Goal: Check status: Check status

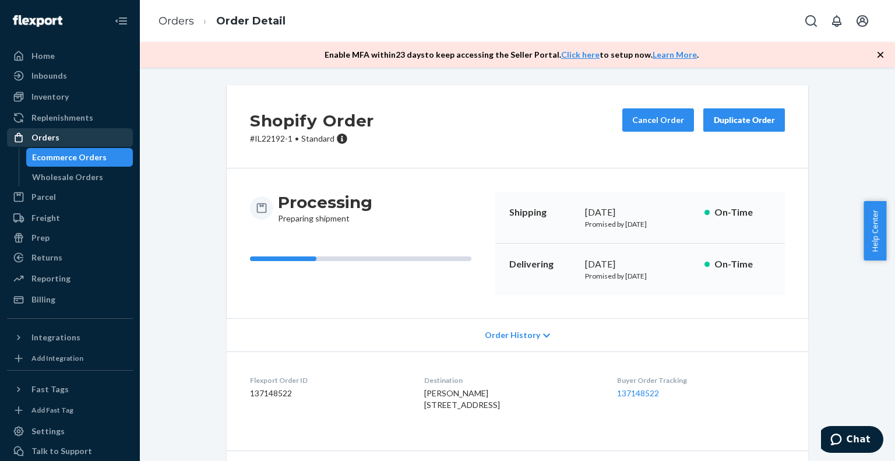
click at [62, 139] on div "Orders" at bounding box center [70, 137] width 124 height 16
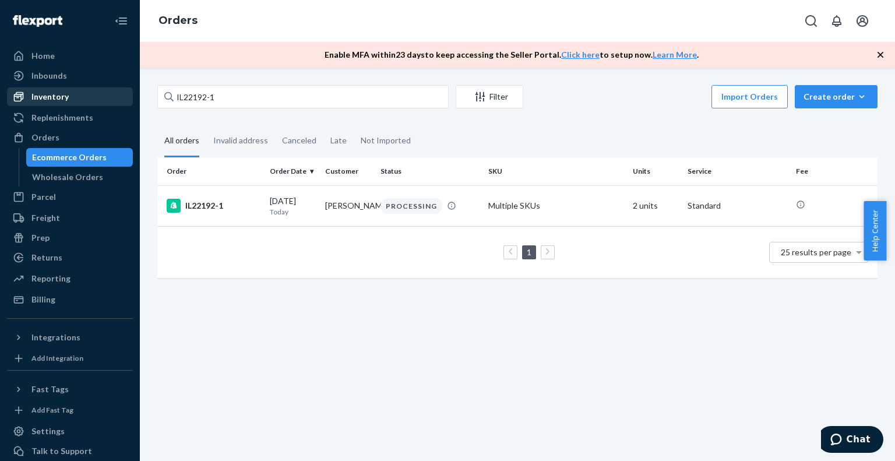
click at [48, 95] on div "Inventory" at bounding box center [49, 97] width 37 height 12
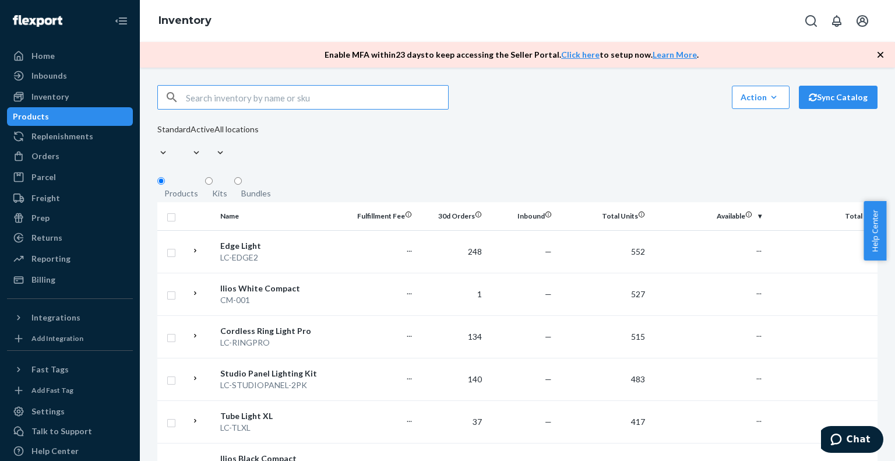
click at [233, 101] on input "text" at bounding box center [317, 97] width 262 height 23
click at [337, 103] on input "[PERSON_NAME]-LCXL-PG-1" at bounding box center [317, 97] width 262 height 23
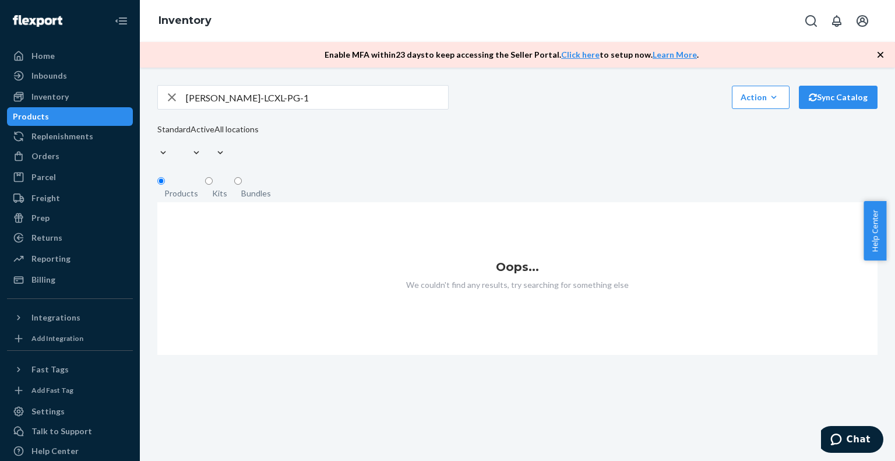
click at [340, 103] on input "[PERSON_NAME]-LCXL-PG-1" at bounding box center [317, 97] width 262 height 23
type input "[PERSON_NAME]-LCXL-PG"
drag, startPoint x: 310, startPoint y: 105, endPoint x: 114, endPoint y: 96, distance: 196.7
click at [114, 96] on div "Home Inbounds Shipping Plans Problems Inventory Products Replenishments Orders …" at bounding box center [447, 230] width 895 height 461
click at [49, 117] on div "Products" at bounding box center [31, 117] width 36 height 12
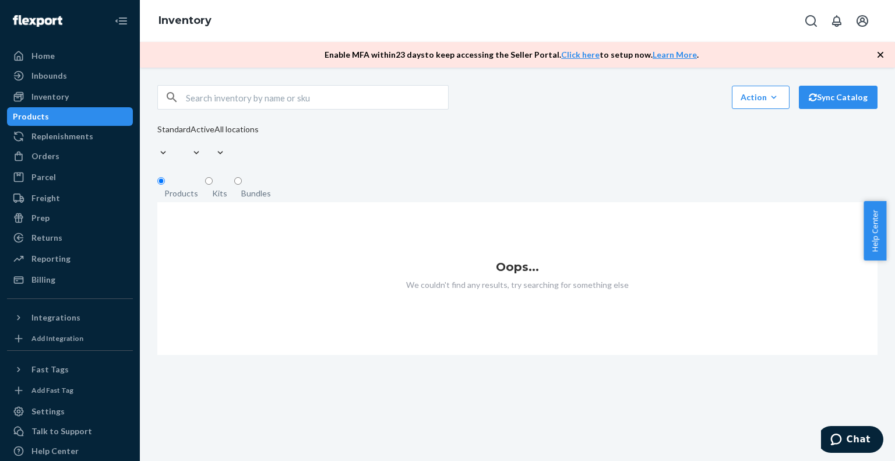
click at [382, 193] on fieldset "Products Kits Bundles" at bounding box center [517, 189] width 721 height 26
click at [48, 100] on div "Inventory" at bounding box center [49, 97] width 37 height 12
click at [49, 117] on div "Products" at bounding box center [31, 117] width 36 height 12
click at [882, 54] on icon "button" at bounding box center [881, 55] width 6 height 6
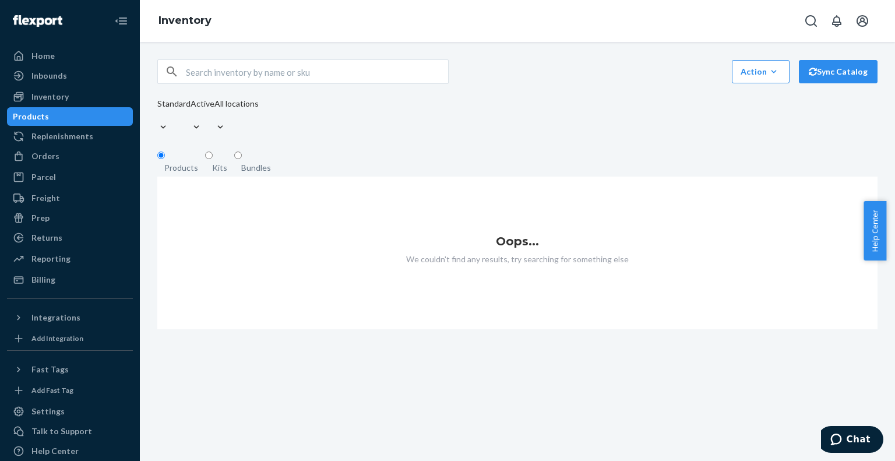
click at [222, 162] on div "Kits" at bounding box center [219, 168] width 15 height 12
click at [213, 156] on input "Kits" at bounding box center [209, 156] width 8 height 8
click at [248, 162] on div "Bundles" at bounding box center [256, 168] width 30 height 12
click at [242, 156] on input "Bundles" at bounding box center [238, 156] width 8 height 8
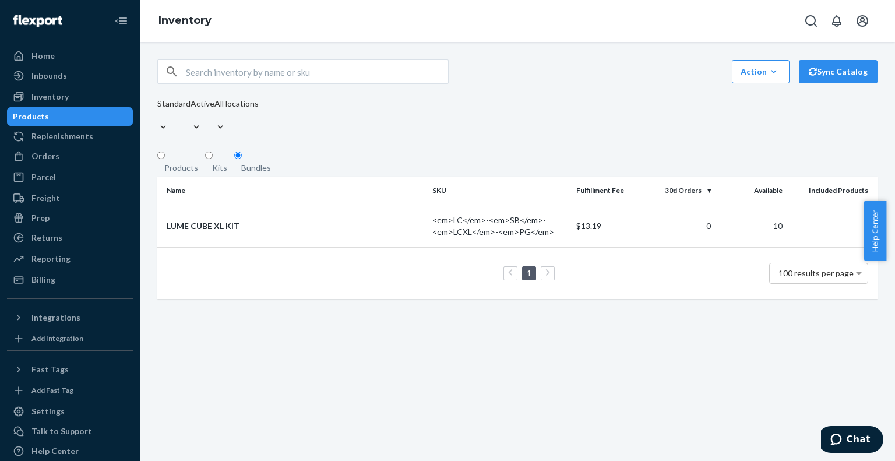
click at [182, 162] on div "Products" at bounding box center [181, 168] width 34 height 12
click at [165, 157] on input "Products" at bounding box center [161, 156] width 8 height 8
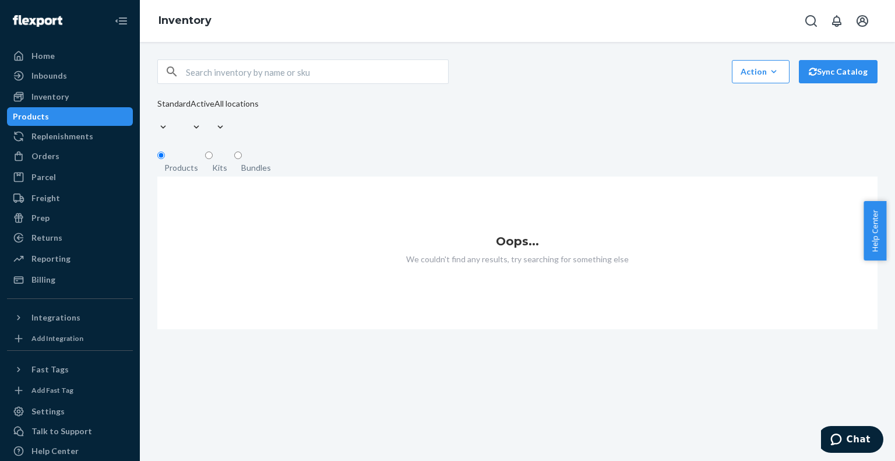
click at [257, 162] on div "Bundles" at bounding box center [256, 168] width 30 height 12
click at [242, 157] on input "Bundles" at bounding box center [238, 156] width 8 height 8
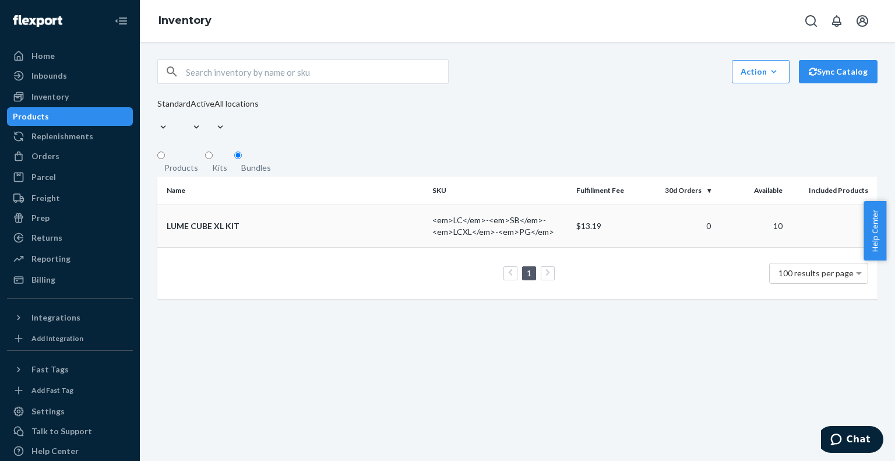
click at [210, 220] on div "LUME CUBE XL KIT" at bounding box center [295, 226] width 257 height 12
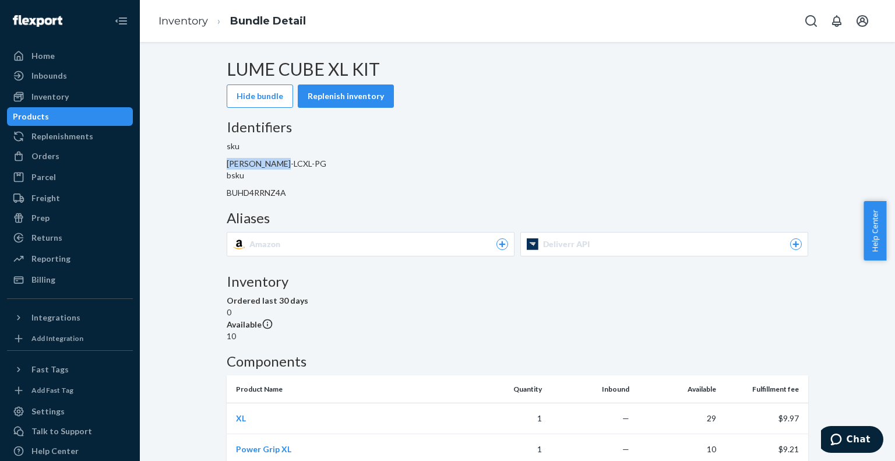
drag, startPoint x: 288, startPoint y: 183, endPoint x: 342, endPoint y: 183, distance: 54.2
click at [326, 168] on span "[PERSON_NAME]-LCXL-PG" at bounding box center [277, 164] width 100 height 10
copy span "[PERSON_NAME]-LCXL-PG"
click at [286, 198] on span "BUHD4RRNZ4A" at bounding box center [256, 193] width 59 height 10
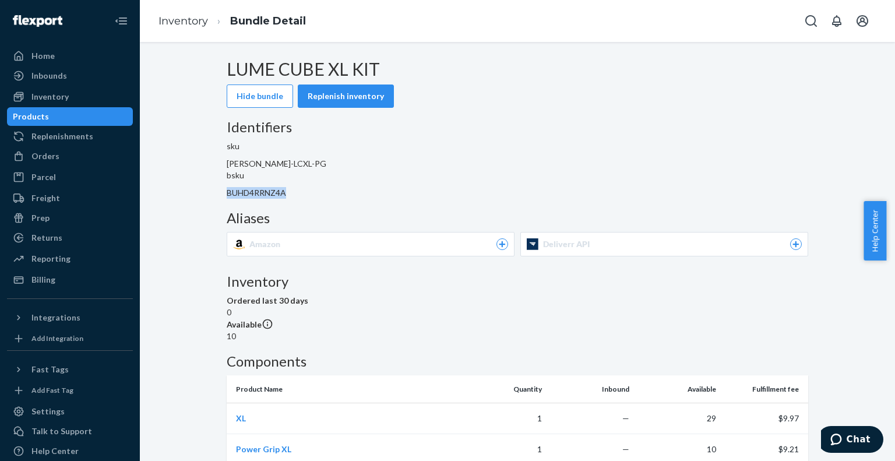
copy span "BUHD4RRNZ4A"
click at [50, 153] on div "Orders" at bounding box center [45, 156] width 28 height 12
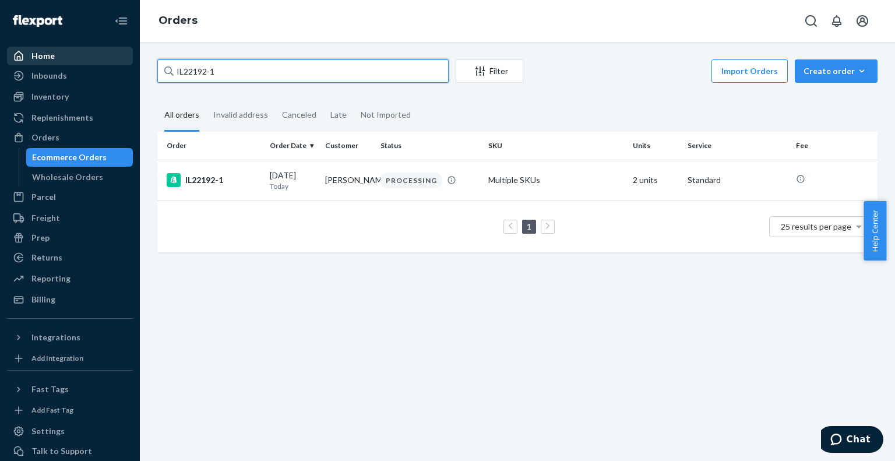
drag, startPoint x: 269, startPoint y: 64, endPoint x: 49, endPoint y: 62, distance: 220.4
click at [48, 61] on div "Home Inbounds Shipping Plans Problems Inventory Products Replenishments Orders …" at bounding box center [447, 230] width 895 height 461
paste input "#349612"
type input "#349612"
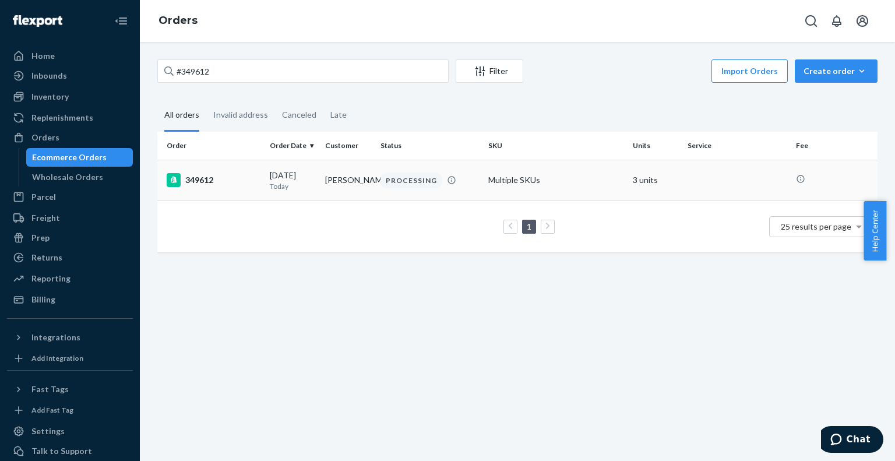
click at [201, 180] on div "349612" at bounding box center [214, 180] width 94 height 14
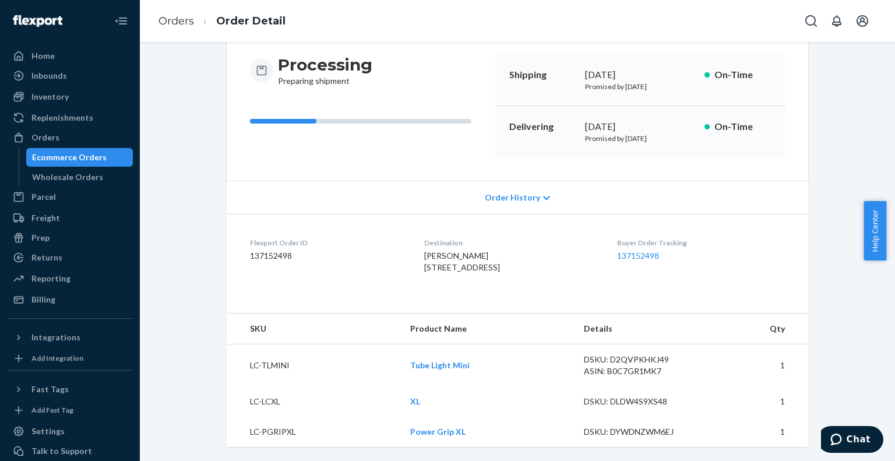
scroll to position [135, 0]
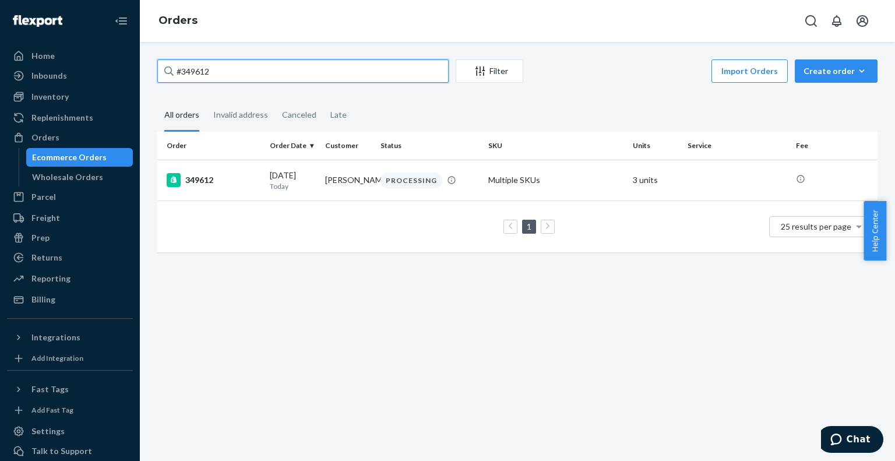
drag, startPoint x: 247, startPoint y: 74, endPoint x: 0, endPoint y: 51, distance: 248.2
click at [0, 51] on div "Home Inbounds Shipping Plans Problems Inventory Products Replenishments Orders …" at bounding box center [447, 230] width 895 height 461
paste input "IL21054"
type input "IL21054"
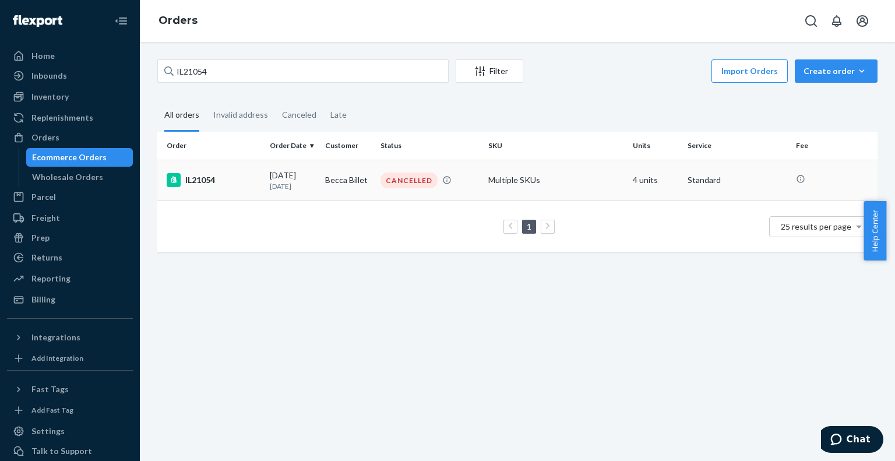
click at [196, 181] on div "IL21054" at bounding box center [214, 180] width 94 height 14
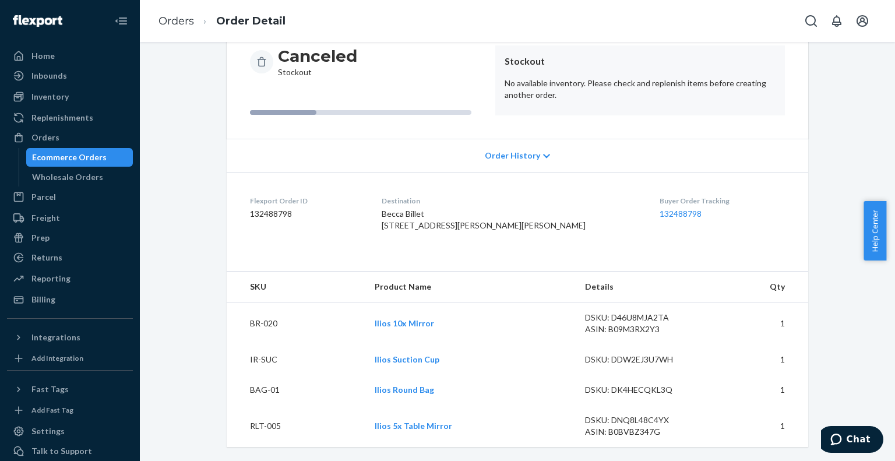
scroll to position [144, 0]
click at [57, 93] on div "Inventory" at bounding box center [49, 97] width 37 height 12
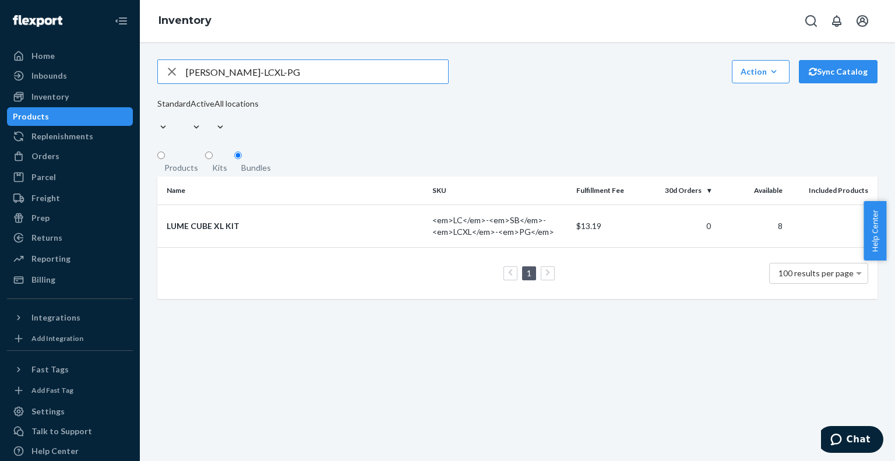
drag, startPoint x: 277, startPoint y: 78, endPoint x: 100, endPoint y: 65, distance: 177.6
click at [100, 65] on div "Home Inbounds Shipping Plans Problems Inventory Products Replenishments Orders …" at bounding box center [447, 230] width 895 height 461
click at [226, 221] on div "LUME CUBE XL KIT" at bounding box center [295, 226] width 257 height 12
drag, startPoint x: 297, startPoint y: 78, endPoint x: 29, endPoint y: 54, distance: 268.6
click at [15, 54] on div "Home Inbounds Shipping Plans Problems Inventory Products Replenishments Orders …" at bounding box center [447, 230] width 895 height 461
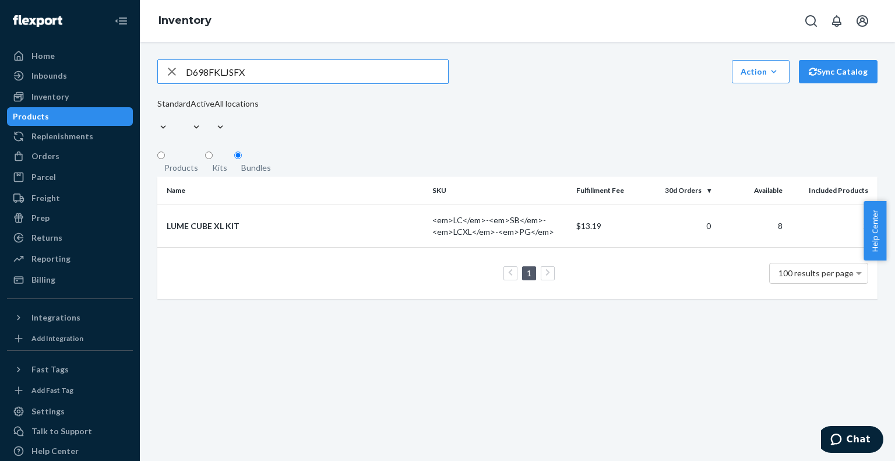
type input "D698FKLJSFX"
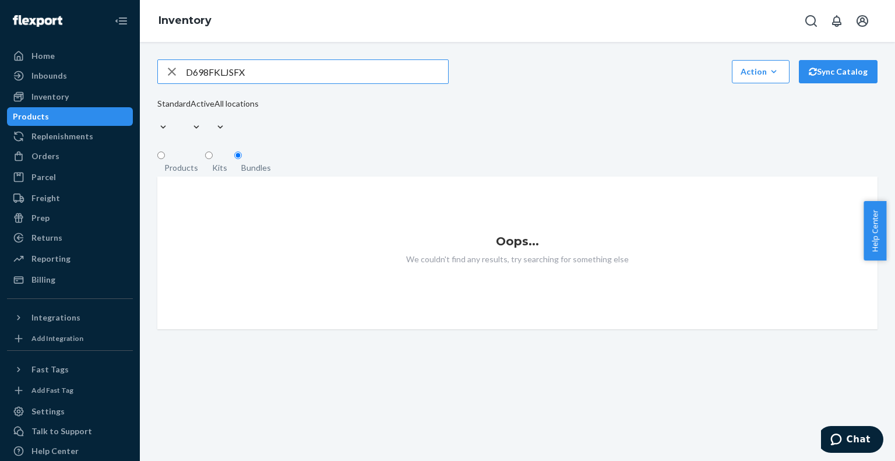
drag, startPoint x: 282, startPoint y: 77, endPoint x: 128, endPoint y: 66, distance: 154.3
click at [128, 66] on div "Home Inbounds Shipping Plans Problems Inventory Products Replenishments Orders …" at bounding box center [447, 230] width 895 height 461
click at [270, 81] on input "text" at bounding box center [317, 71] width 262 height 23
paste input "LC-RING18-PA"
type input "LC-RING18-PA"
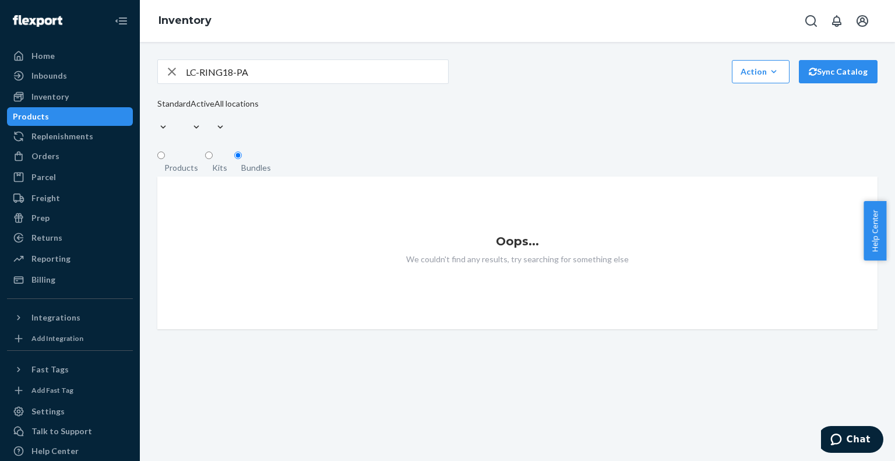
click at [255, 79] on input "LC-RING18-PA" at bounding box center [317, 71] width 262 height 23
click at [49, 120] on div "Products" at bounding box center [31, 117] width 36 height 12
click at [236, 80] on input "text" at bounding box center [317, 71] width 262 height 23
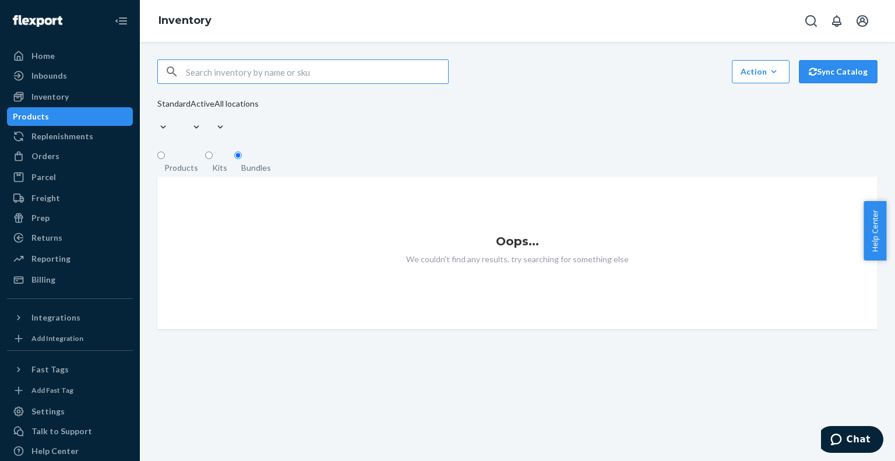
paste input "LC-RING18-PA"
drag, startPoint x: 254, startPoint y: 79, endPoint x: 19, endPoint y: 67, distance: 235.3
click at [19, 67] on div "Home Inbounds Shipping Plans Problems Inventory Products Replenishments Orders …" at bounding box center [447, 230] width 895 height 461
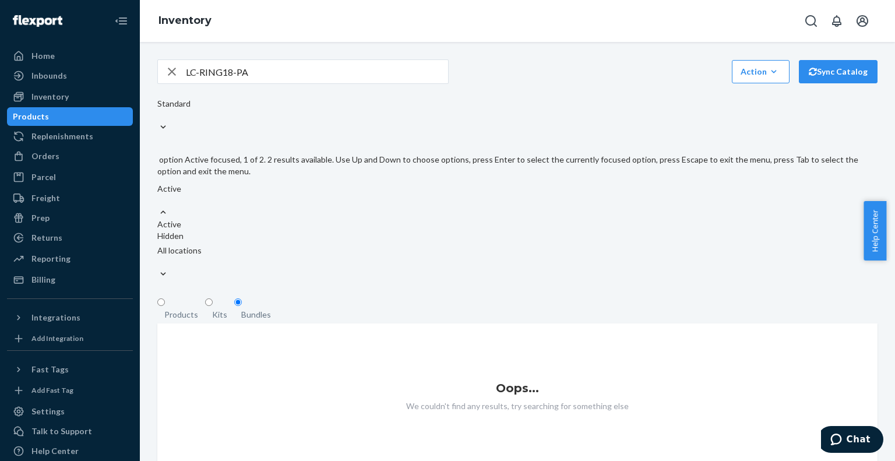
click at [350, 195] on div at bounding box center [513, 201] width 712 height 12
click at [159, 195] on input "option Active focused, 1 of 2. 2 results available. Use Up and Down to choose o…" at bounding box center [157, 201] width 1 height 12
click at [345, 230] on div "Hidden" at bounding box center [513, 236] width 712 height 12
click at [159, 195] on input "option Hidden focused, 2 of 2. 2 results available. Use Up and Down to choose o…" at bounding box center [157, 201] width 1 height 12
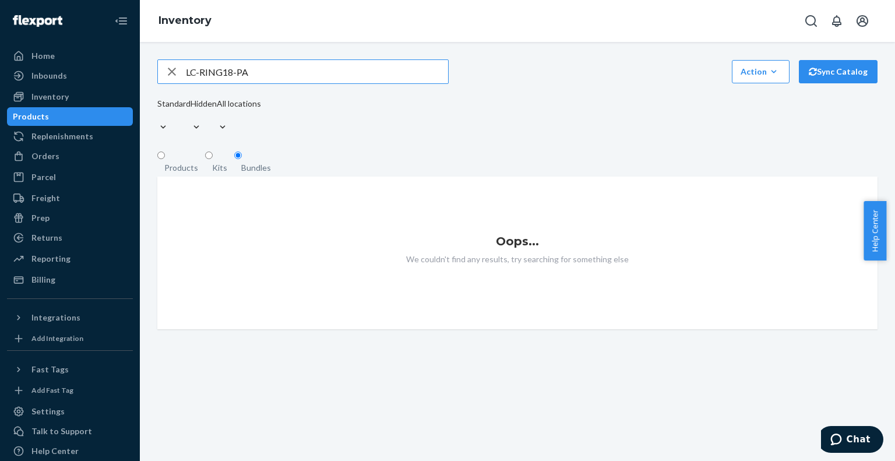
click at [361, 81] on input "LC-RING18-PA" at bounding box center [317, 71] width 262 height 23
click at [210, 162] on div "Kits" at bounding box center [219, 168] width 29 height 12
click at [210, 159] on input "Kits" at bounding box center [209, 156] width 8 height 8
click at [185, 162] on div "Products" at bounding box center [181, 168] width 34 height 12
click at [165, 156] on input "Products" at bounding box center [161, 156] width 8 height 8
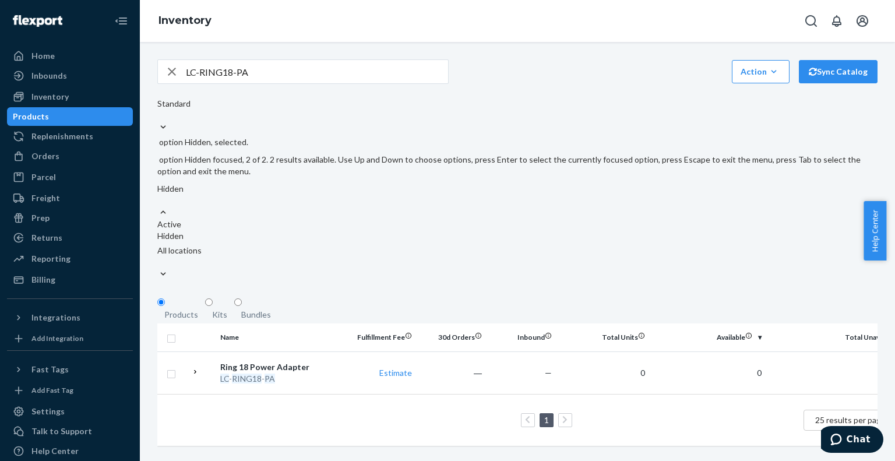
drag, startPoint x: 385, startPoint y: 115, endPoint x: 349, endPoint y: 123, distance: 36.4
click at [169, 206] on div at bounding box center [163, 212] width 12 height 12
click at [159, 195] on input "option Hidden, selected. option Hidden focused, 2 of 2. 2 results available. Us…" at bounding box center [157, 201] width 1 height 12
click at [343, 219] on div "Active" at bounding box center [513, 225] width 712 height 12
click at [159, 195] on input "option Hidden, selected. option Active focused, 1 of 2. 2 results available. Us…" at bounding box center [157, 201] width 1 height 12
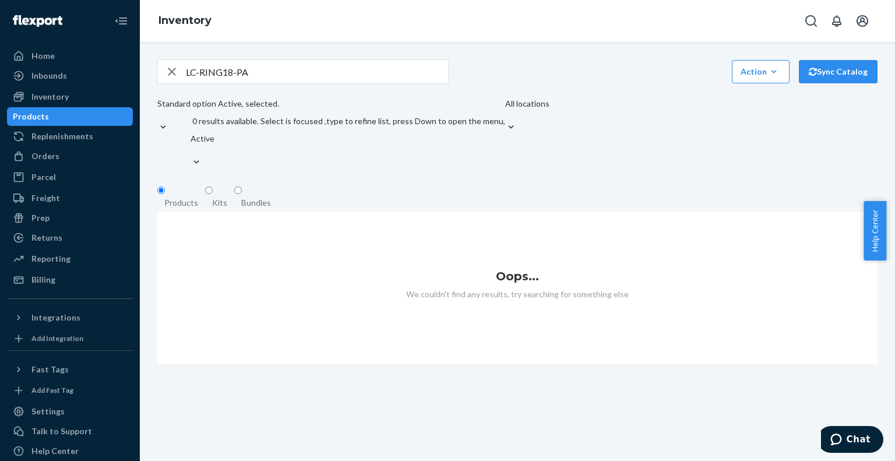
click at [363, 145] on div at bounding box center [348, 151] width 315 height 12
click at [192, 145] on input "option Active, selected. 0 results available. Select is focused ,type to refine…" at bounding box center [191, 151] width 1 height 12
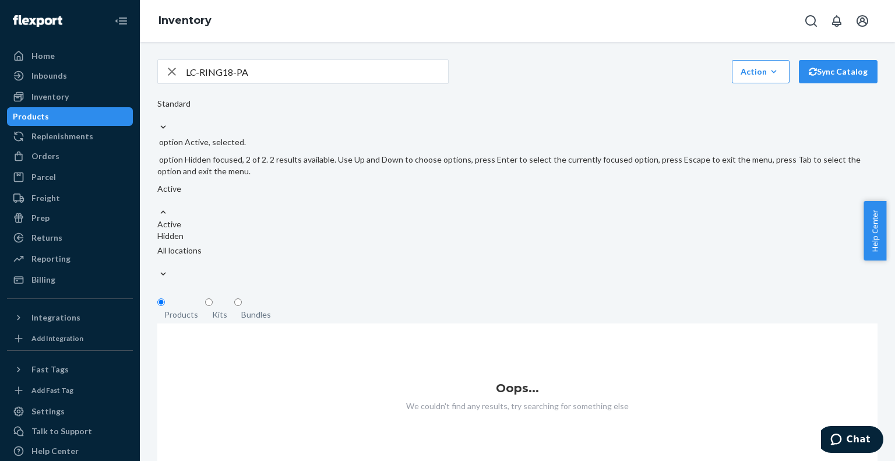
click at [357, 230] on div "Hidden" at bounding box center [513, 236] width 712 height 12
click at [159, 195] on input "option Active, selected. option Hidden focused, 2 of 2. 2 results available. Us…" at bounding box center [157, 201] width 1 height 12
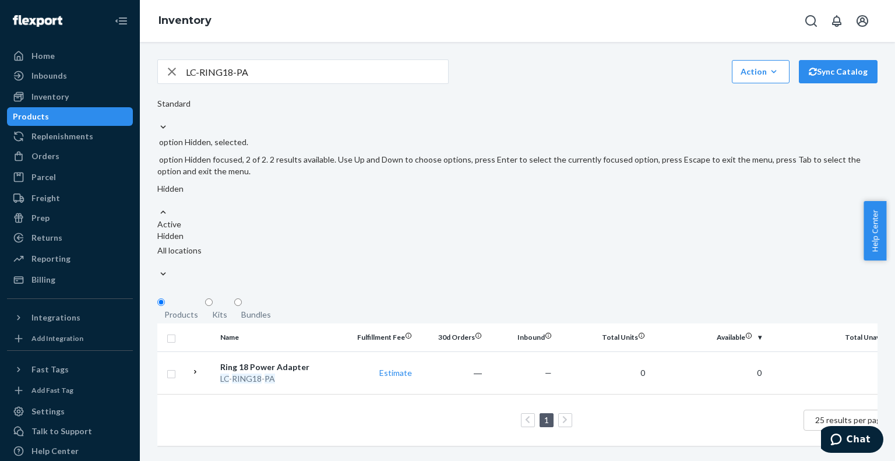
click at [356, 195] on div at bounding box center [513, 201] width 712 height 12
click at [159, 195] on input "option Hidden, selected. option Hidden focused, 2 of 2. 2 results available. Us…" at bounding box center [157, 201] width 1 height 12
click at [343, 219] on div "Active" at bounding box center [513, 225] width 712 height 12
click at [159, 195] on input "option Hidden, selected. option Active focused, 1 of 2. 2 results available. Us…" at bounding box center [157, 201] width 1 height 12
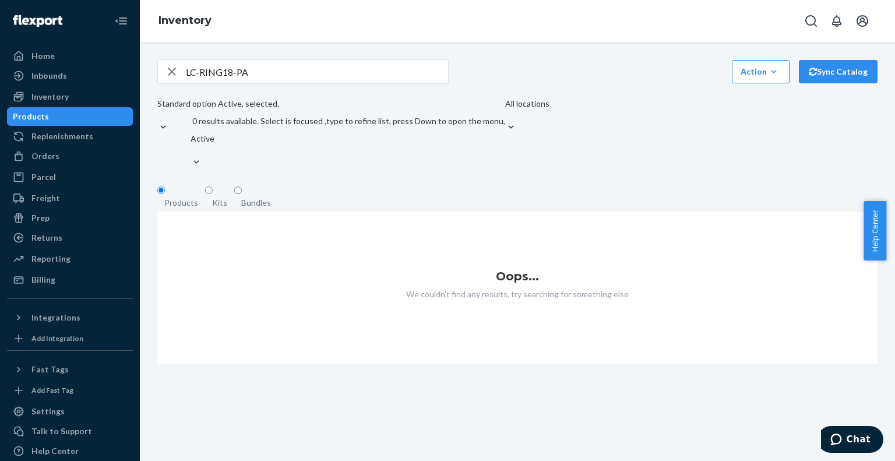
click at [349, 145] on div at bounding box center [348, 151] width 315 height 12
click at [192, 145] on input "option Active, selected. 0 results available. Select is focused ,type to refine…" at bounding box center [191, 151] width 1 height 12
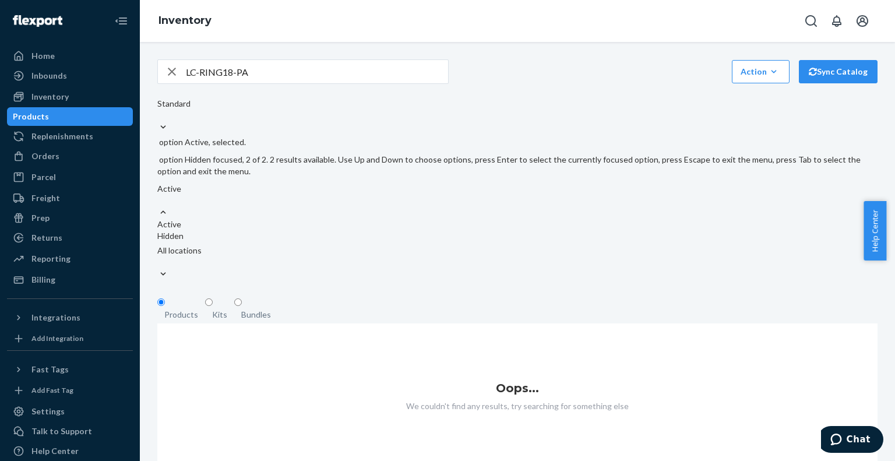
click at [344, 230] on div "Hidden" at bounding box center [513, 236] width 712 height 12
click at [159, 195] on input "option Active, selected. option Hidden focused, 2 of 2. 2 results available. Us…" at bounding box center [157, 201] width 1 height 12
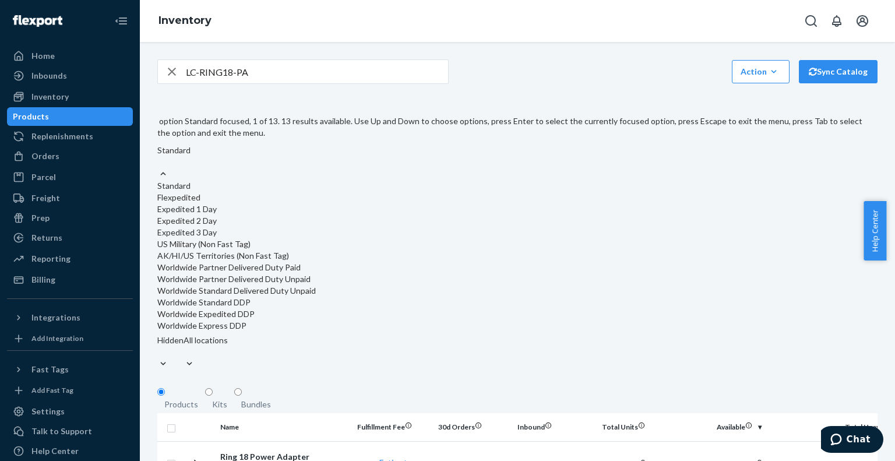
click at [348, 139] on div "LC-RING18-PA Action Create product Create kit or bundle Bulk create products Bu…" at bounding box center [518, 303] width 738 height 488
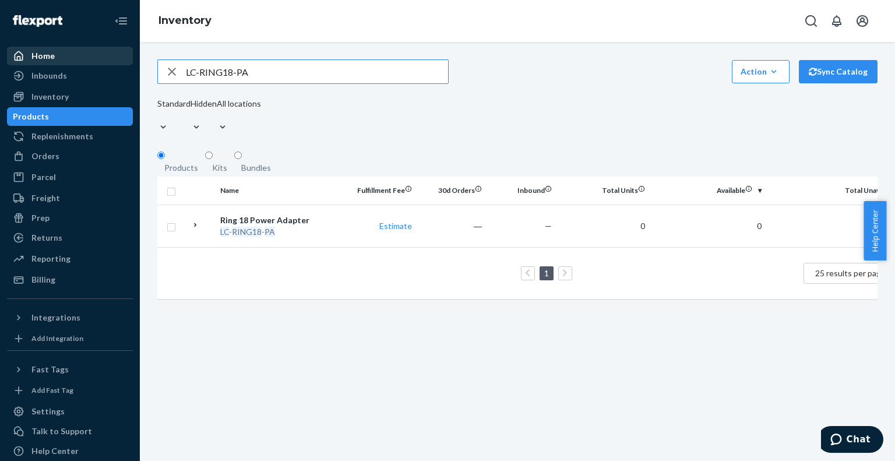
drag, startPoint x: 268, startPoint y: 77, endPoint x: 68, endPoint y: 64, distance: 200.4
click at [67, 63] on div "Home Inbounds Shipping Plans Problems Inventory Products Replenishments Orders …" at bounding box center [447, 230] width 895 height 461
paste input "SP-008"
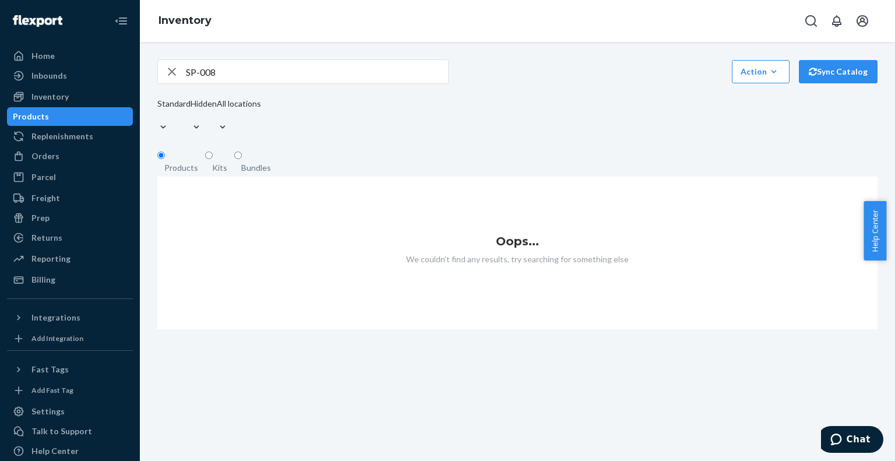
click at [212, 162] on div "Kits" at bounding box center [219, 168] width 15 height 12
click at [211, 157] on input "Kits" at bounding box center [209, 156] width 8 height 8
click at [255, 162] on div "Bundles" at bounding box center [256, 168] width 30 height 12
click at [242, 156] on input "Bundles" at bounding box center [238, 156] width 8 height 8
click at [179, 162] on div "Products" at bounding box center [181, 168] width 34 height 12
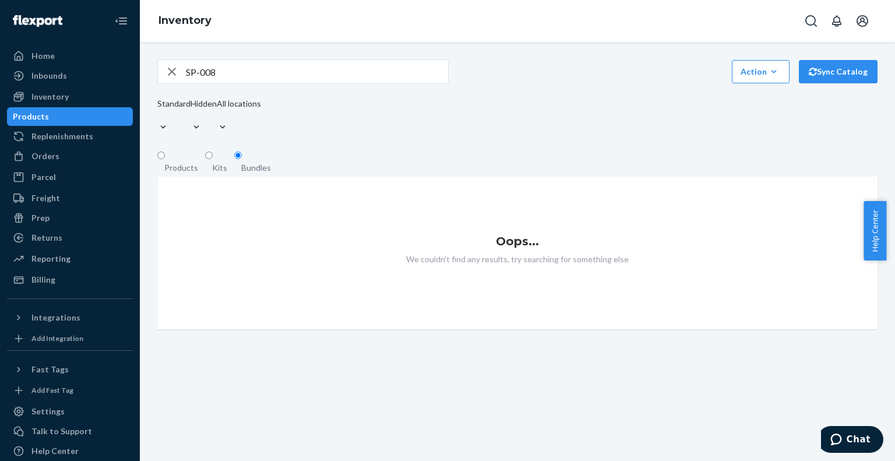
click at [165, 155] on input "Products" at bounding box center [161, 156] width 8 height 8
click at [217, 114] on div at bounding box center [204, 116] width 26 height 12
click at [192, 114] on input "Hidden" at bounding box center [191, 116] width 1 height 12
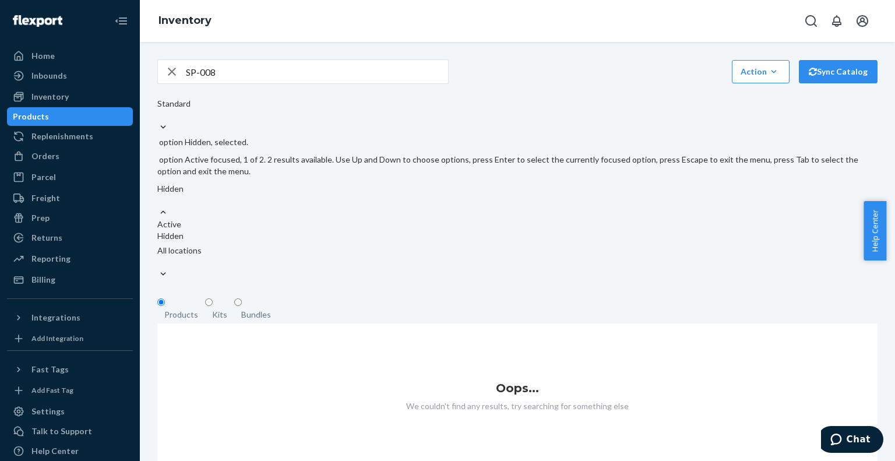
click at [347, 219] on div "Active" at bounding box center [513, 225] width 712 height 12
click at [159, 195] on input "option Hidden, selected. option Active focused, 1 of 2. 2 results available. Us…" at bounding box center [157, 201] width 1 height 12
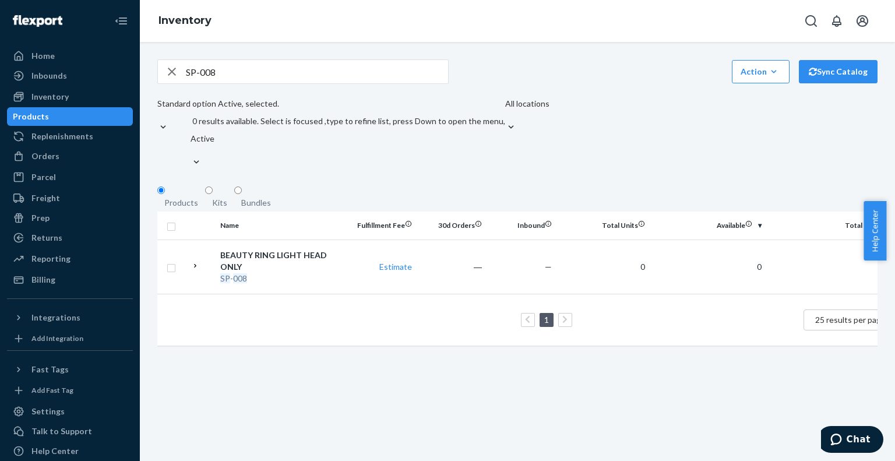
click at [215, 197] on div "Kits" at bounding box center [219, 203] width 15 height 12
click at [213, 187] on input "Kits" at bounding box center [209, 191] width 8 height 8
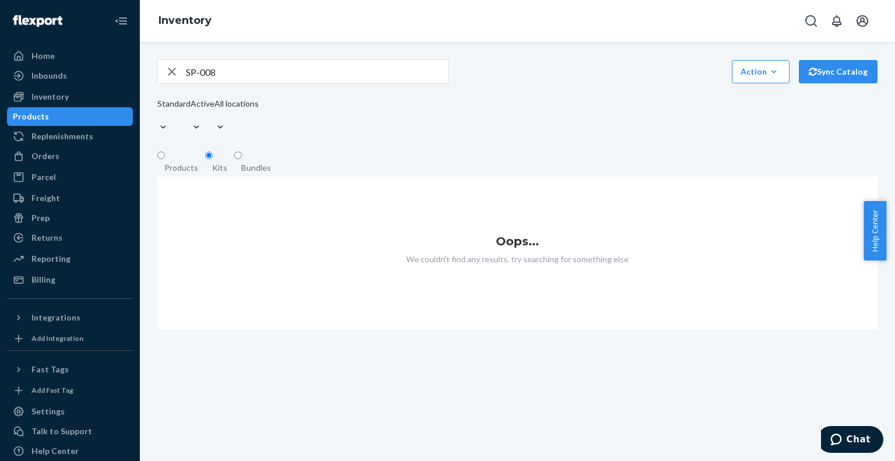
click at [255, 162] on div "Bundles" at bounding box center [256, 168] width 30 height 12
click at [242, 153] on input "Bundles" at bounding box center [238, 156] width 8 height 8
click at [196, 162] on div "Products" at bounding box center [181, 168] width 34 height 12
click at [165, 157] on input "Products" at bounding box center [161, 156] width 8 height 8
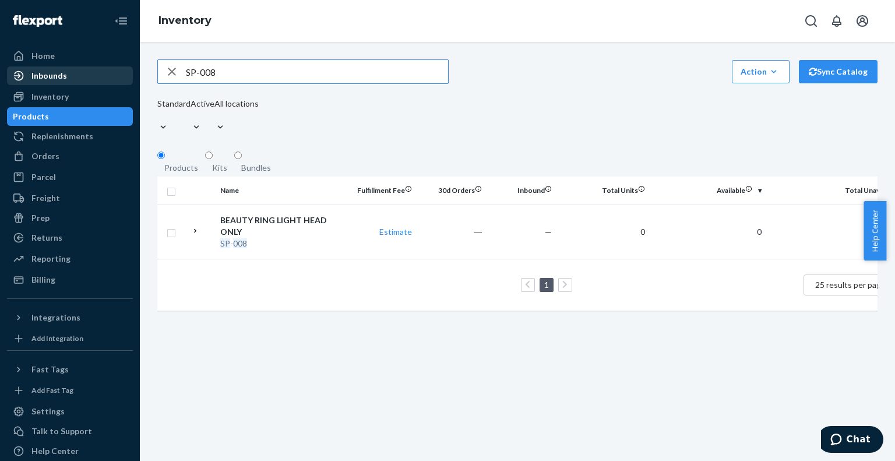
drag, startPoint x: 294, startPoint y: 80, endPoint x: 12, endPoint y: 71, distance: 282.3
click at [12, 71] on div "Home Inbounds Shipping Plans Problems Inventory Products Replenishments Orders …" at bounding box center [447, 230] width 895 height 461
paste input "IL21054"
type input "IL21054"
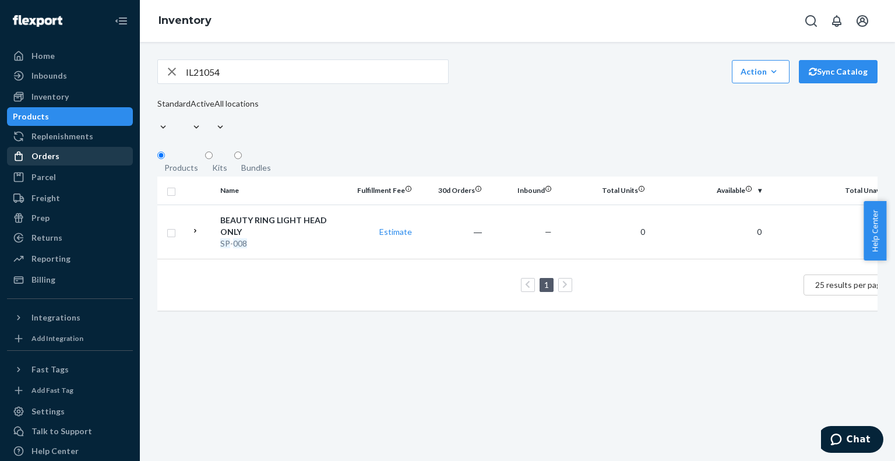
click at [50, 150] on div "Orders" at bounding box center [45, 156] width 28 height 12
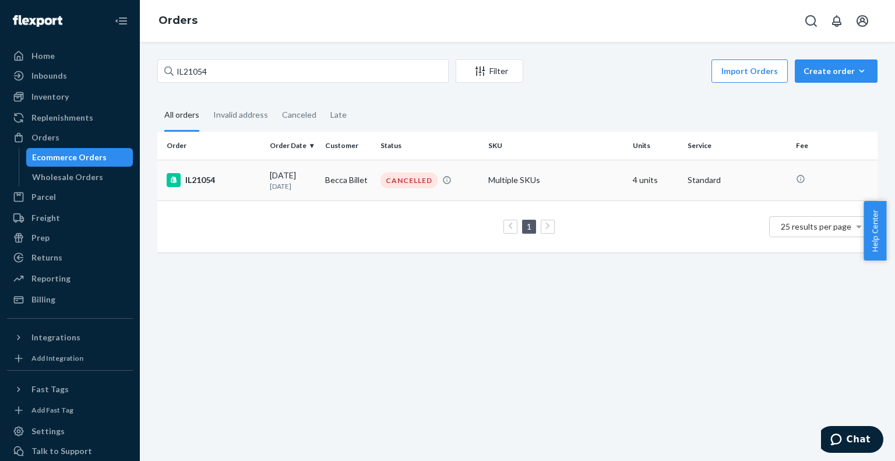
click at [206, 180] on div "IL21054" at bounding box center [214, 180] width 94 height 14
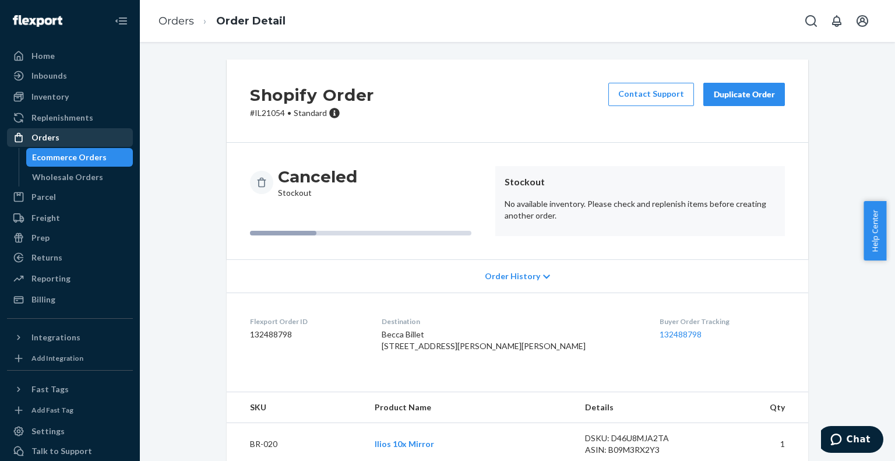
click at [56, 138] on div "Orders" at bounding box center [45, 138] width 28 height 12
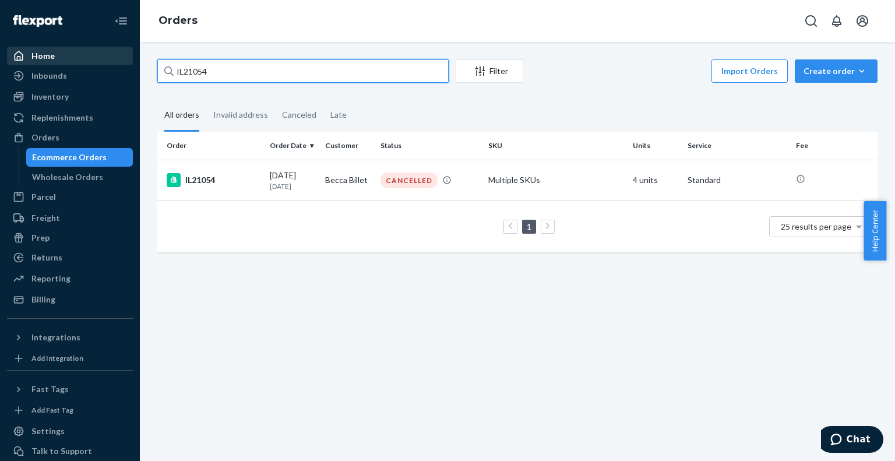
drag, startPoint x: 264, startPoint y: 71, endPoint x: 20, endPoint y: 53, distance: 244.3
click at [20, 53] on div "Home Inbounds Shipping Plans Problems Inventory Products Replenishments Orders …" at bounding box center [447, 230] width 895 height 461
paste input "131"
type input "IL21131"
